Goal: Navigation & Orientation: Go to known website

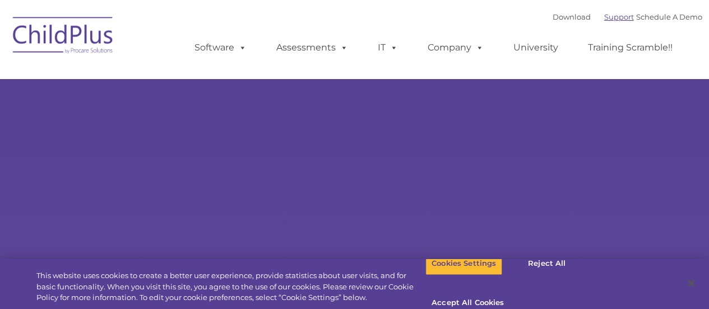
select select "MEDIUM"
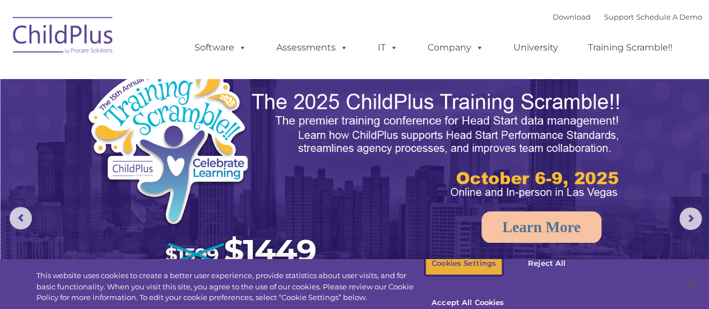
click at [455, 272] on button "Cookies Settings" at bounding box center [463, 264] width 77 height 24
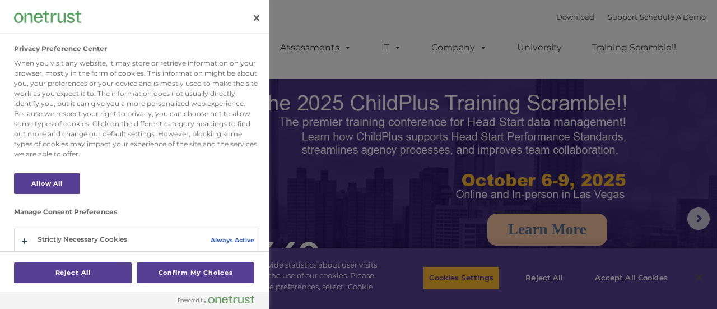
click at [382, 175] on div at bounding box center [358, 154] width 717 height 309
click at [254, 22] on button "Close" at bounding box center [256, 18] width 25 height 25
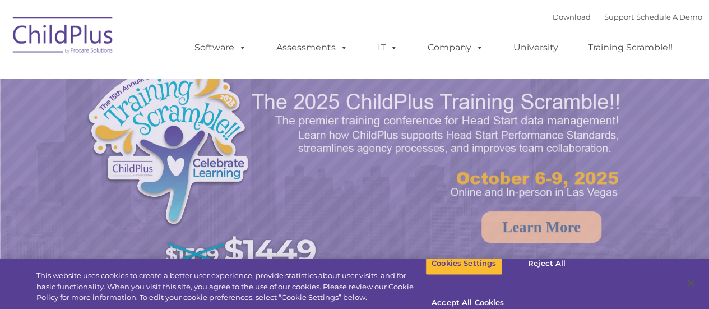
select select "MEDIUM"
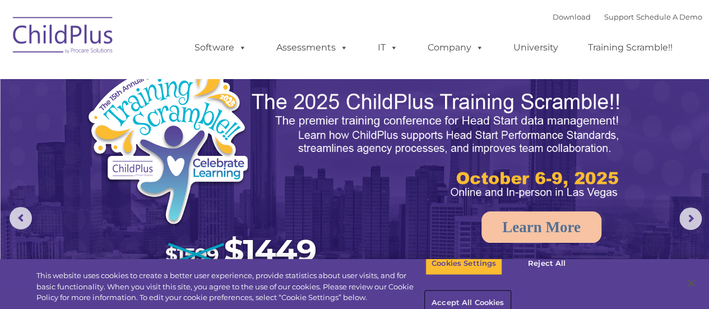
click at [510, 291] on button "Accept All Cookies" at bounding box center [467, 303] width 85 height 24
